Goal: Ask a question: Seek information or help from site administrators or community

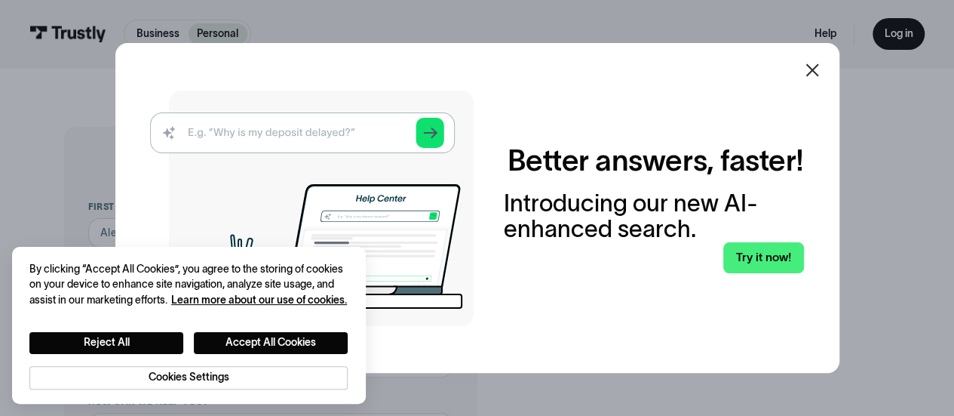
drag, startPoint x: 816, startPoint y: 67, endPoint x: 368, endPoint y: 311, distance: 510.1
click at [816, 67] on icon at bounding box center [813, 70] width 18 height 18
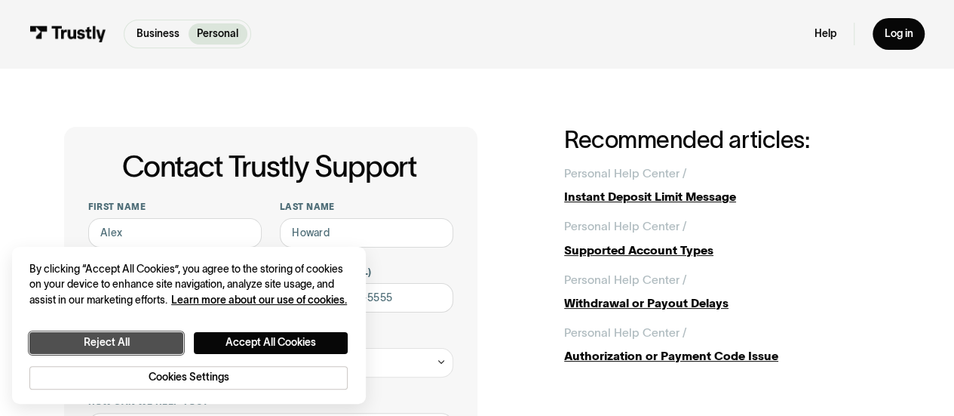
click at [146, 336] on button "Reject All" at bounding box center [106, 343] width 154 height 22
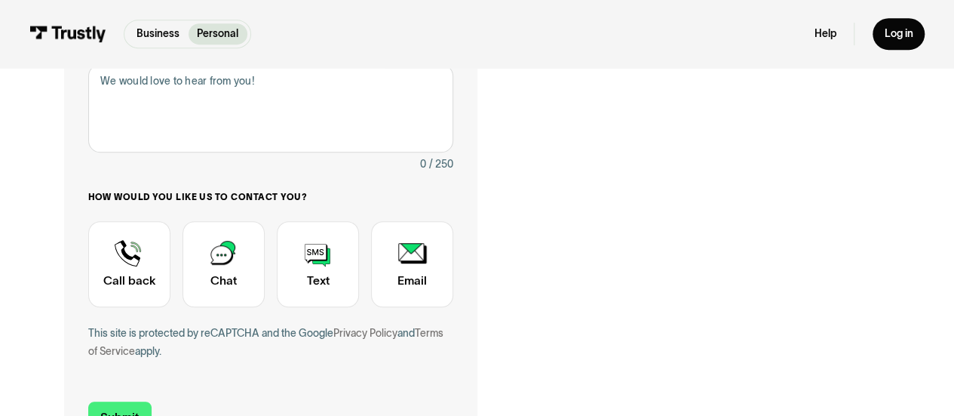
scroll to position [377, 0]
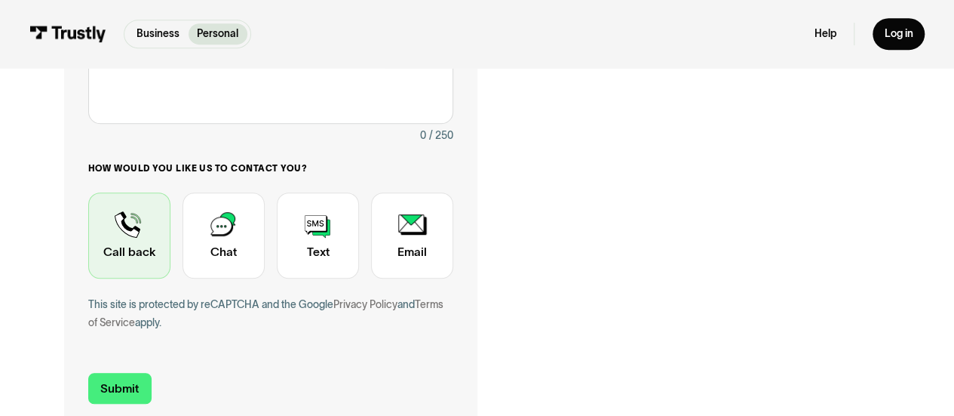
click at [140, 217] on div "Contact Trustly Support" at bounding box center [129, 235] width 82 height 86
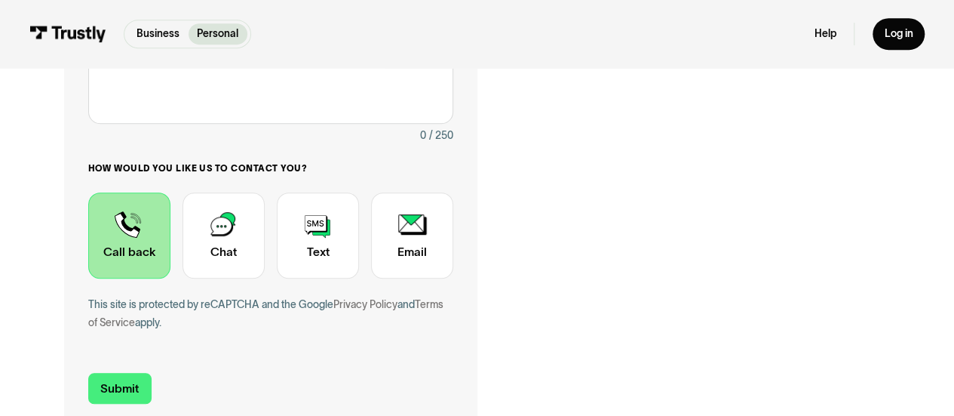
click at [116, 245] on div "Contact Trustly Support" at bounding box center [129, 235] width 82 height 86
click at [288, 309] on div "This site is protected by reCAPTCHA and the Google Privacy Policy and Terms of …" at bounding box center [271, 313] width 366 height 35
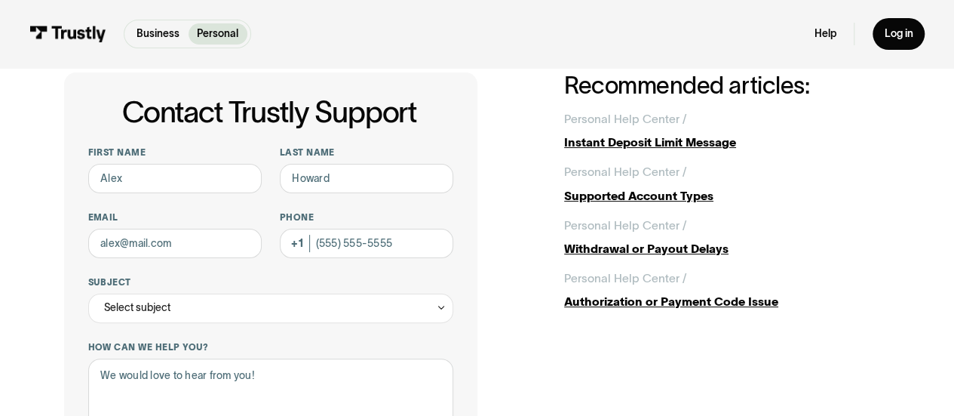
scroll to position [0, 0]
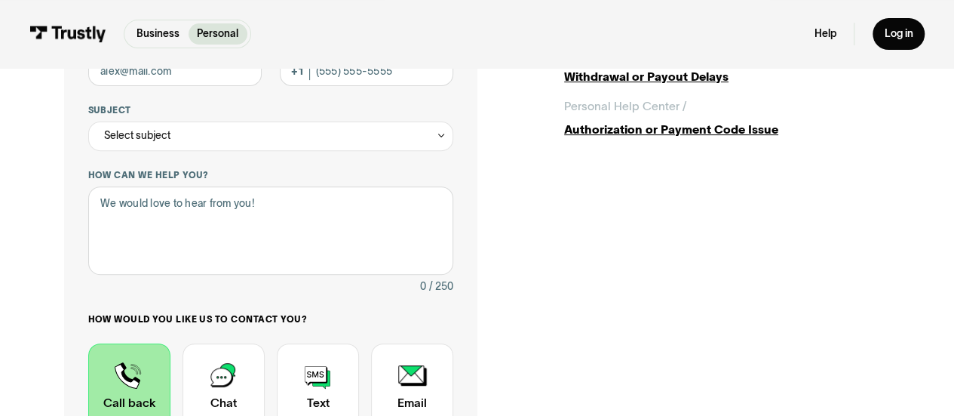
click at [72, 247] on div "Contact Trustly Support First name Last name Email Phone (Optional) Subject Sel…" at bounding box center [270, 239] width 413 height 678
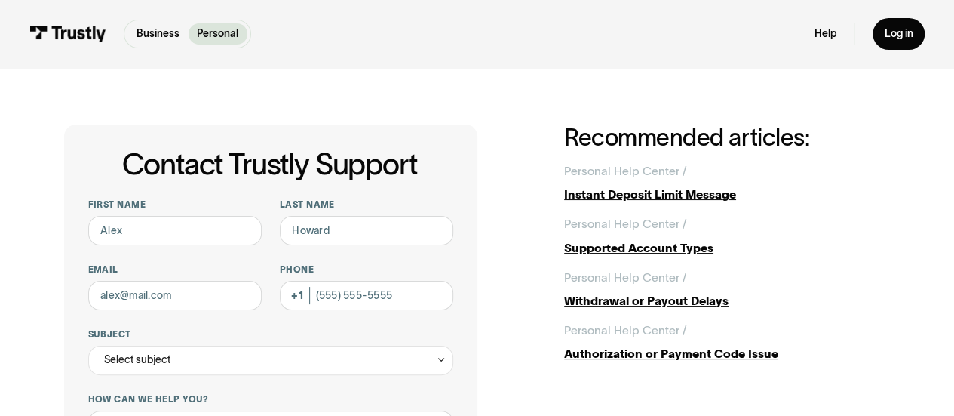
scroll to position [0, 0]
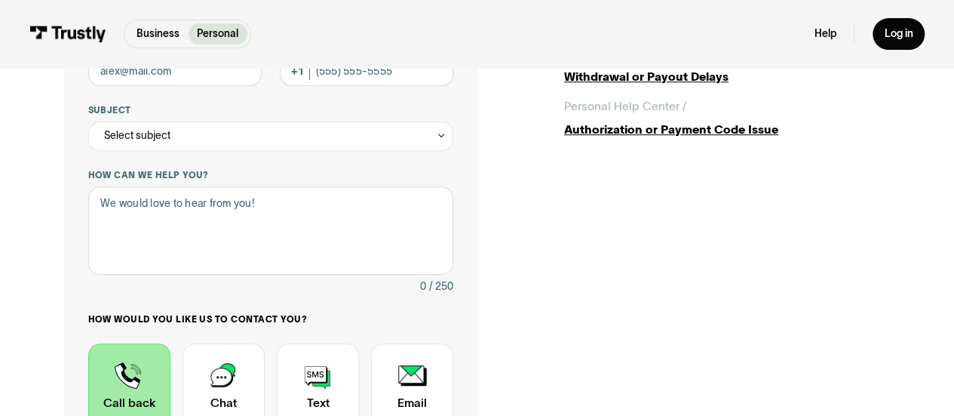
click at [537, 181] on div "Contact Trustly Support First name Last name Email Phone (Optional) Subject Sel…" at bounding box center [477, 239] width 826 height 678
